Goal: Task Accomplishment & Management: Manage account settings

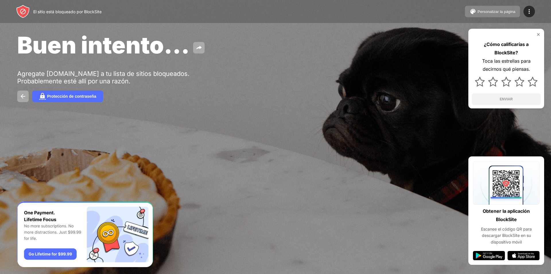
click at [508, 10] on font "Personalizar la página" at bounding box center [497, 11] width 38 height 4
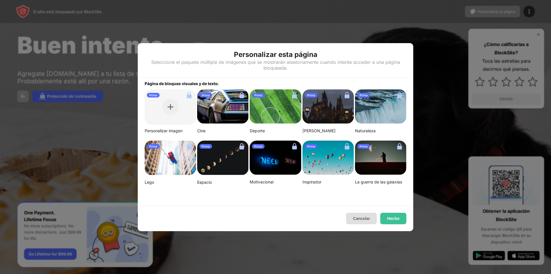
click at [367, 220] on font "Cancelar" at bounding box center [361, 218] width 17 height 5
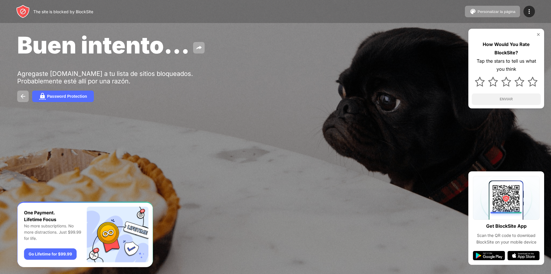
drag, startPoint x: 502, startPoint y: 0, endPoint x: 357, endPoint y: 145, distance: 204.4
click at [357, 145] on div at bounding box center [275, 137] width 551 height 274
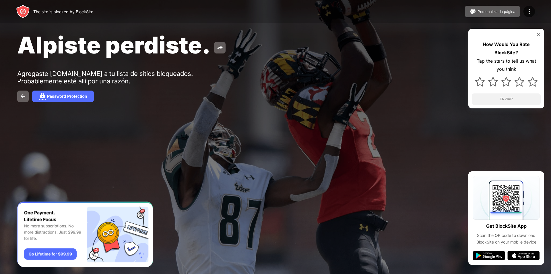
click at [377, 58] on div "Alpiste perdiste." at bounding box center [223, 45] width 413 height 28
click at [24, 102] on div "Alpiste perdiste. Agregaste [DOMAIN_NAME] a tu lista de sitios bloqueados. Prob…" at bounding box center [275, 66] width 551 height 133
